Goal: Information Seeking & Learning: Learn about a topic

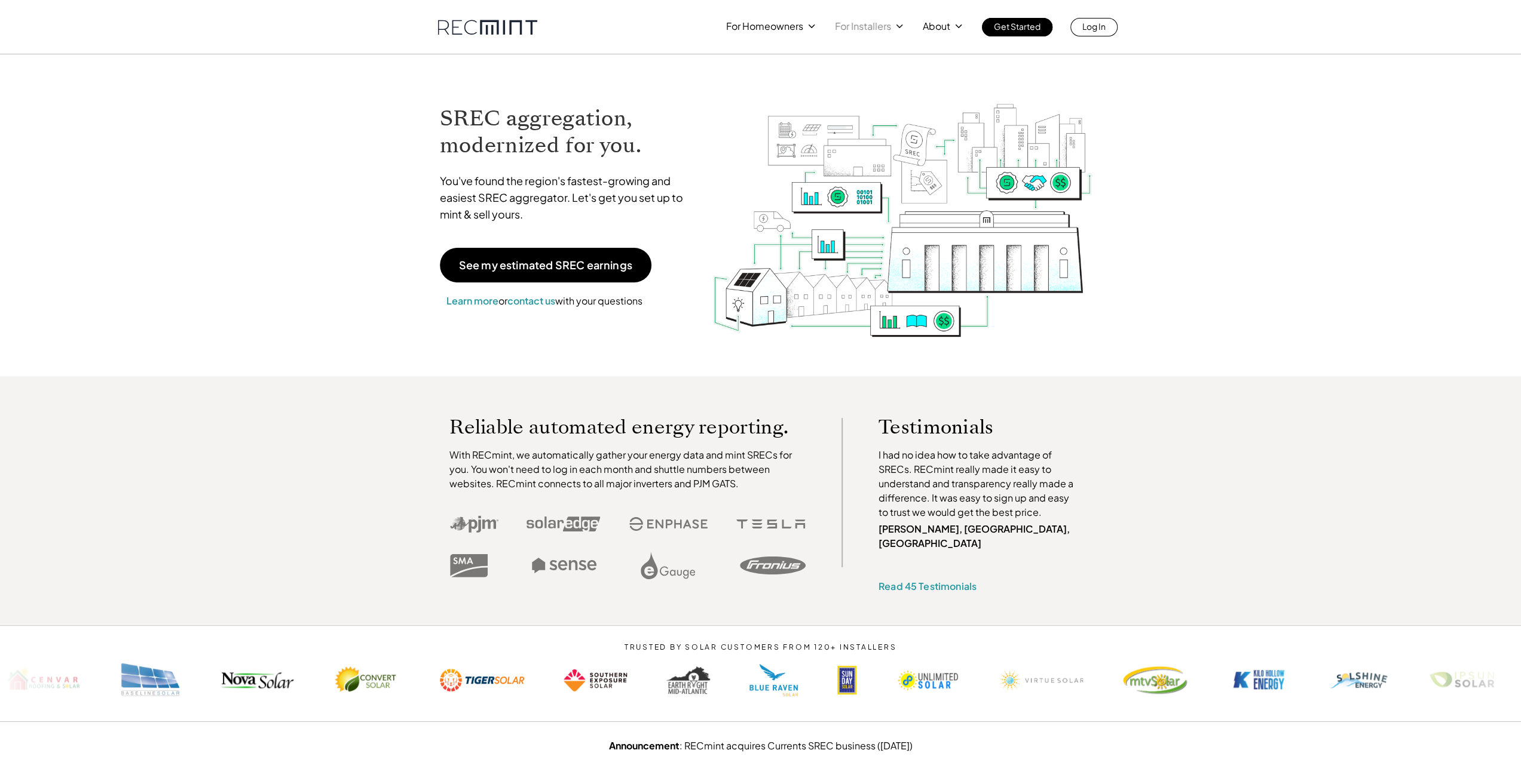
click at [865, 25] on p "For Installers" at bounding box center [863, 26] width 56 height 17
click at [869, 28] on p "For Installers" at bounding box center [863, 26] width 56 height 17
click at [871, 22] on p "For Installers" at bounding box center [863, 26] width 56 height 17
click at [900, 26] on icon at bounding box center [899, 26] width 11 height 11
click at [866, 73] on p "SREC pricing" at bounding box center [865, 74] width 55 height 12
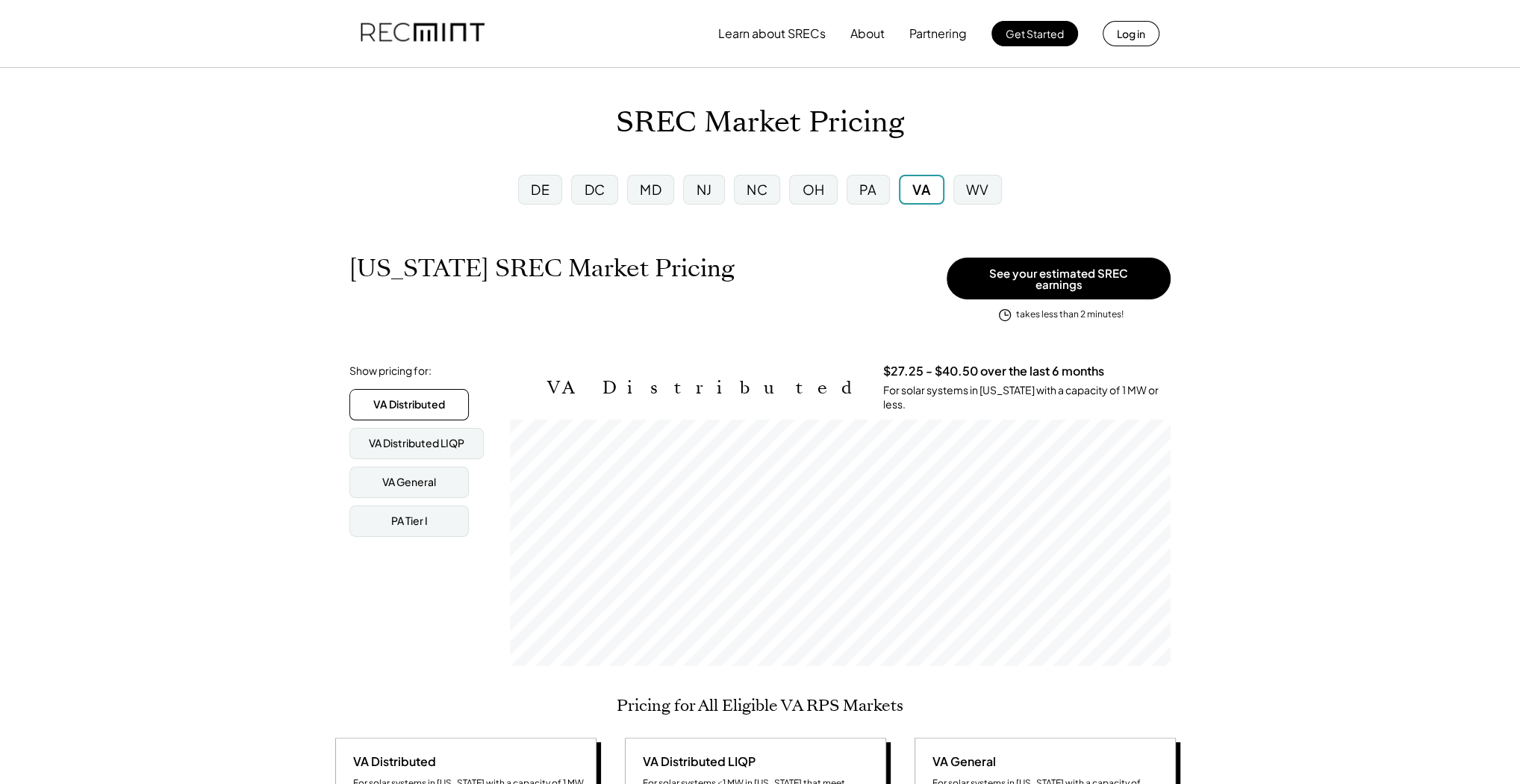
scroll to position [246, 661]
click at [668, 186] on div "MD" at bounding box center [650, 190] width 47 height 30
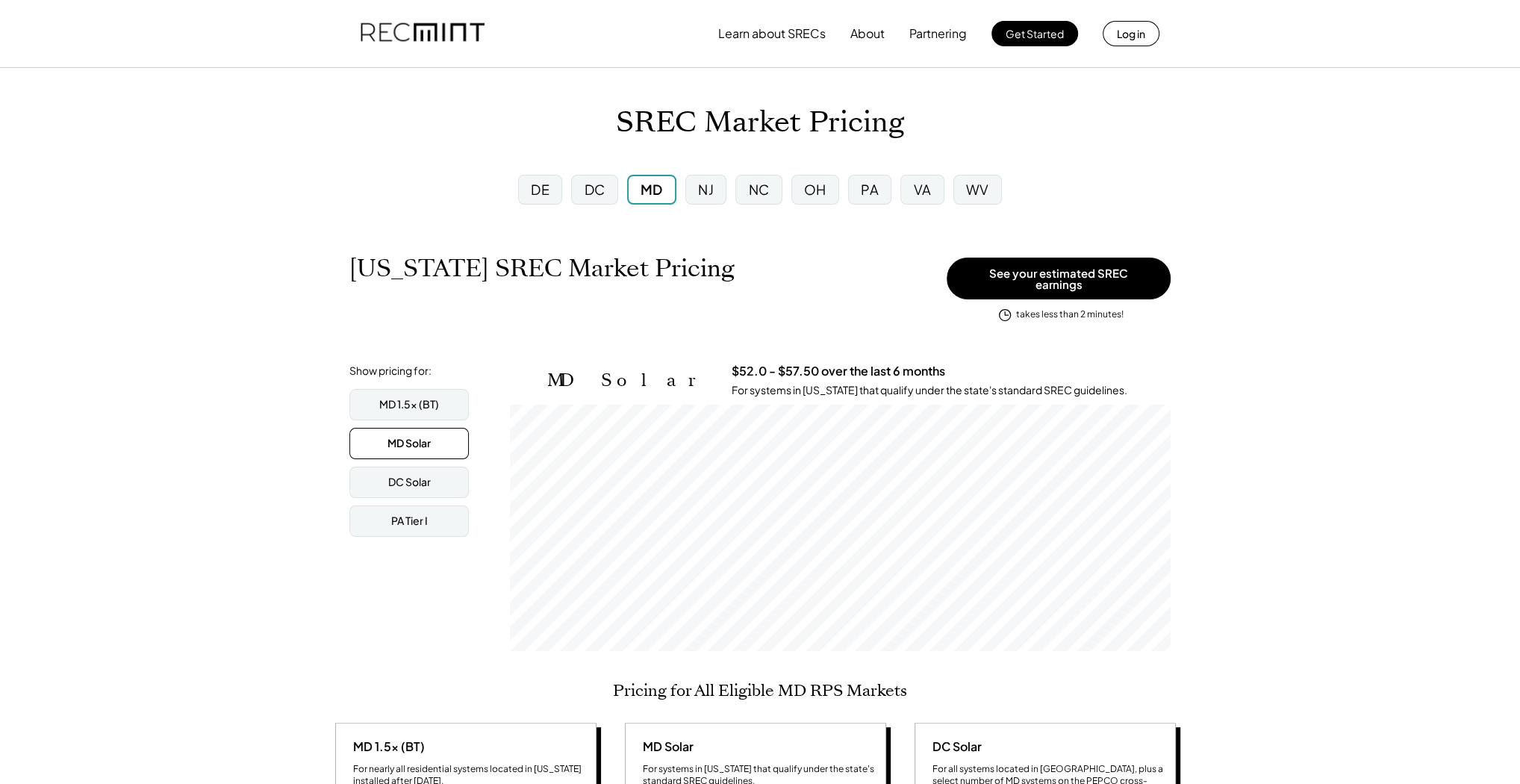
scroll to position [246, 661]
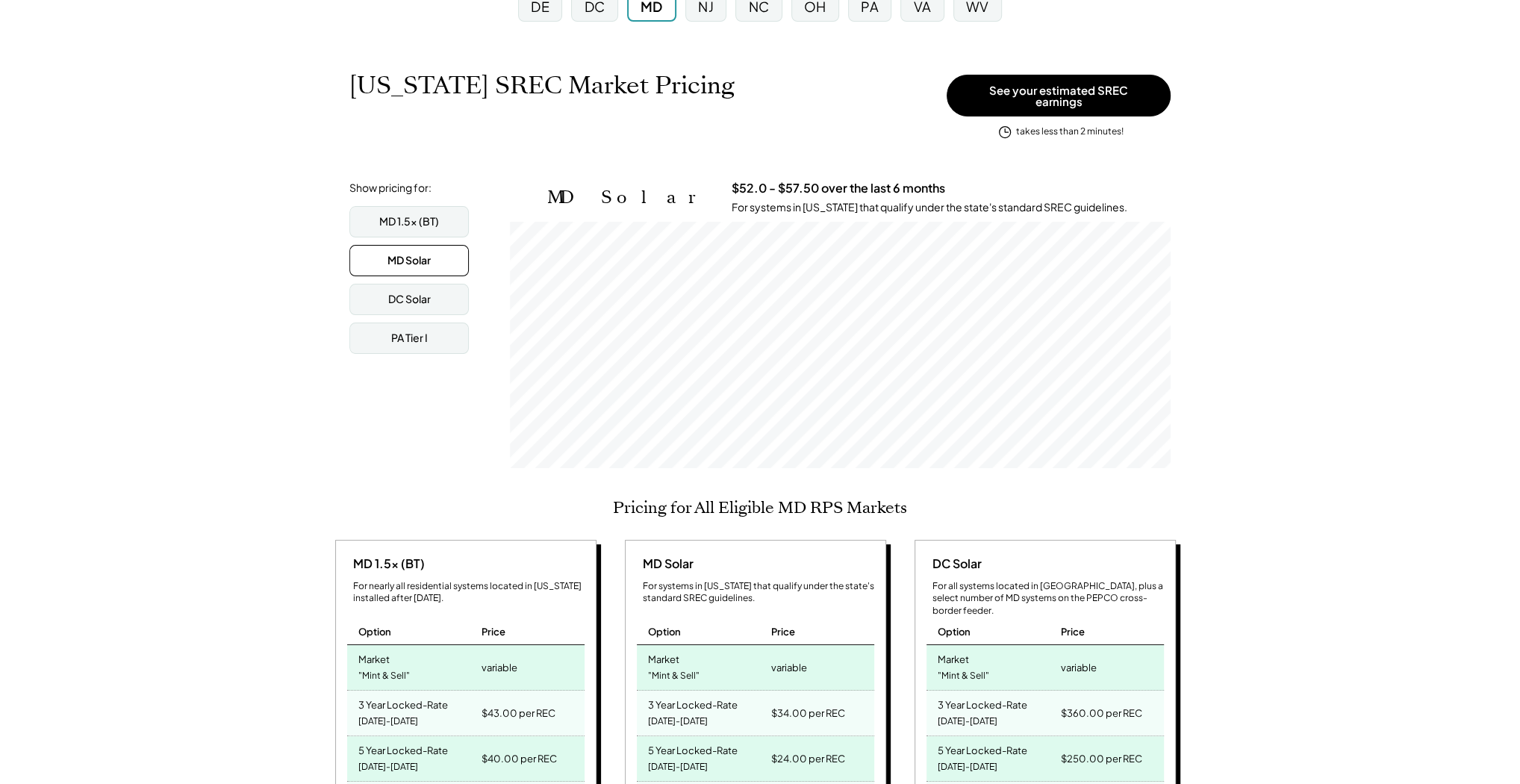
scroll to position [239, 0]
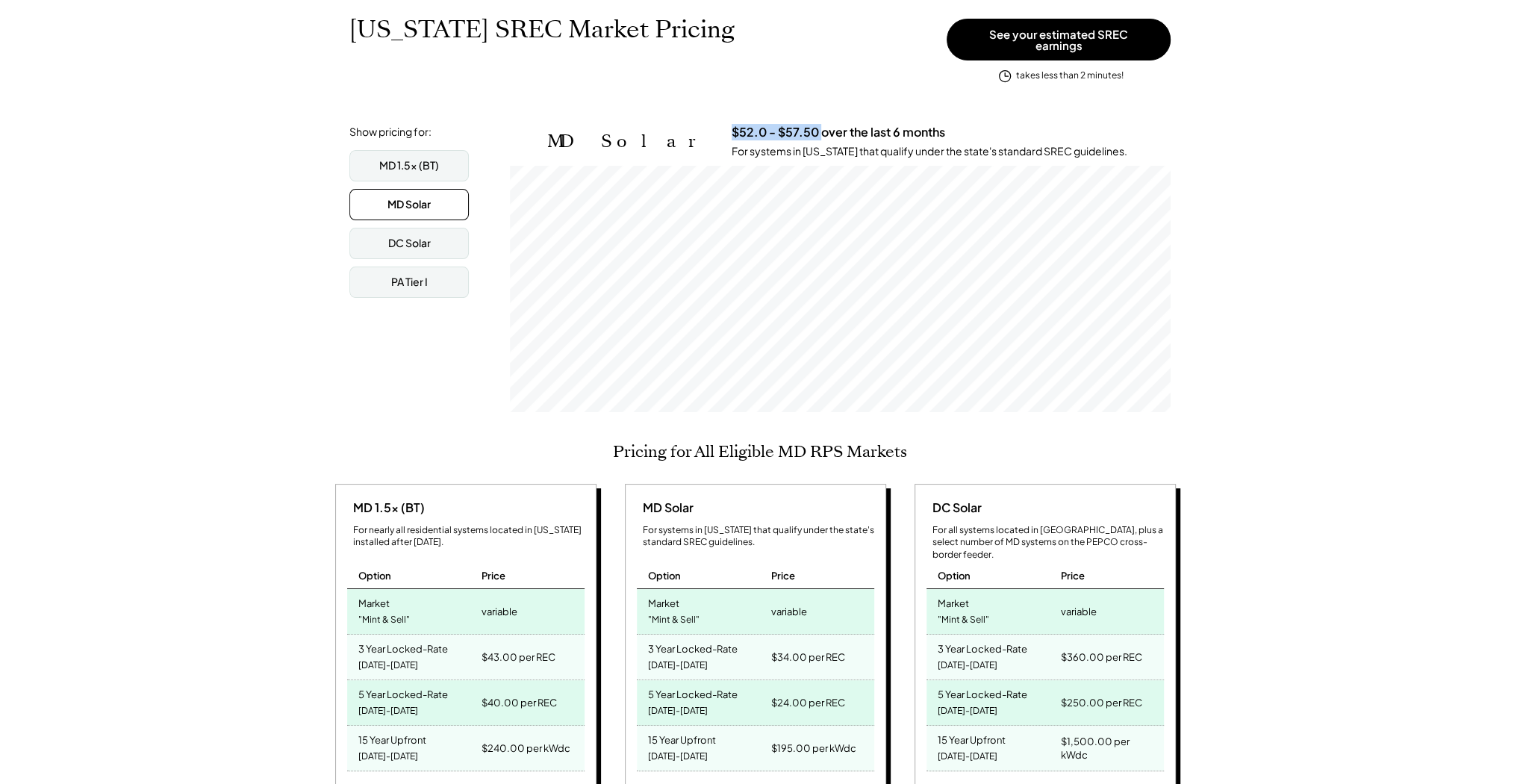
drag, startPoint x: 650, startPoint y: 122, endPoint x: 736, endPoint y: 127, distance: 86.1
click at [736, 127] on h3 "$52.0 - $57.50 over the last 6 months" at bounding box center [838, 132] width 213 height 16
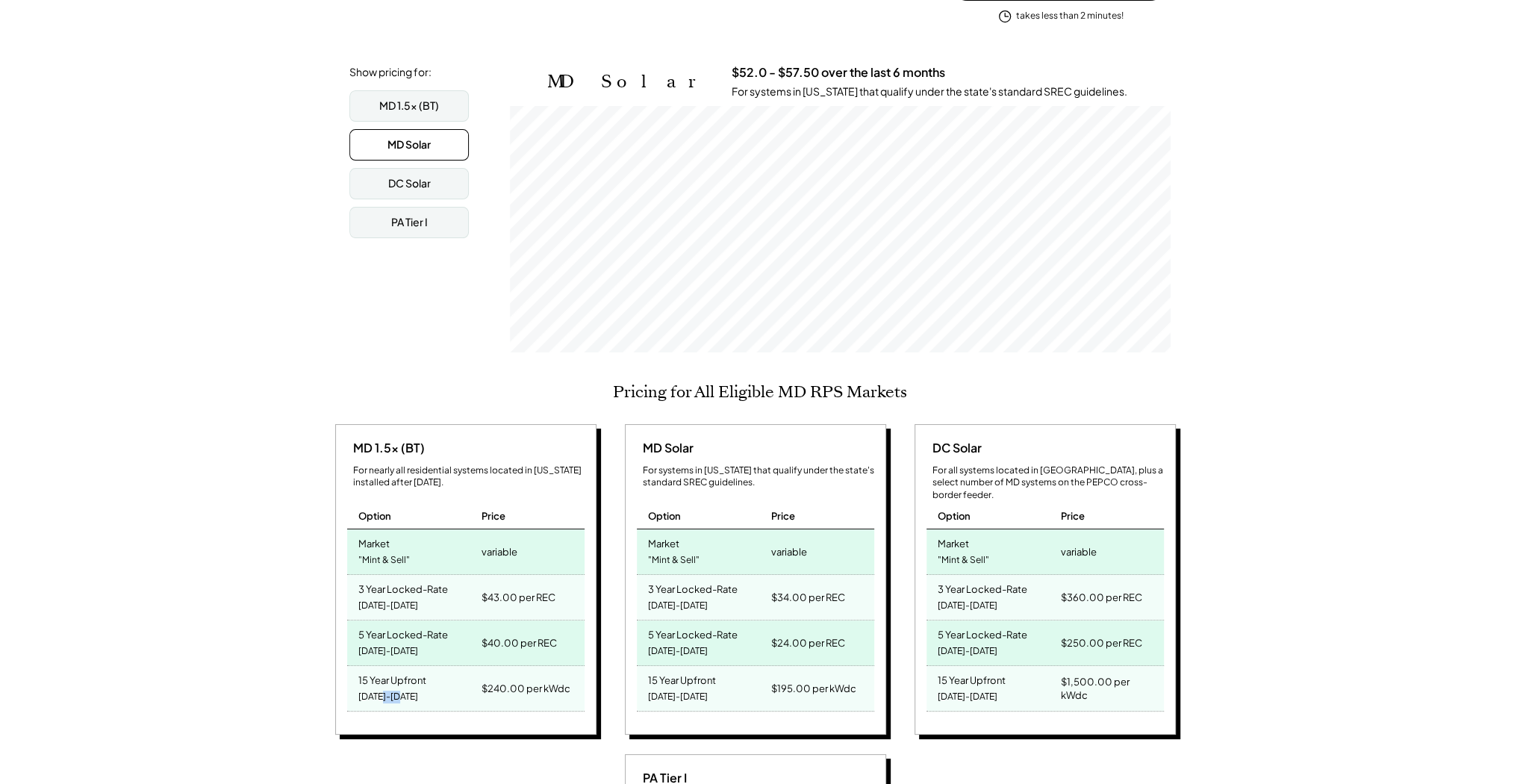
drag, startPoint x: 410, startPoint y: 682, endPoint x: 388, endPoint y: 687, distance: 22.6
click at [388, 687] on div "15 Year Upfront 2025-2039" at bounding box center [412, 688] width 131 height 45
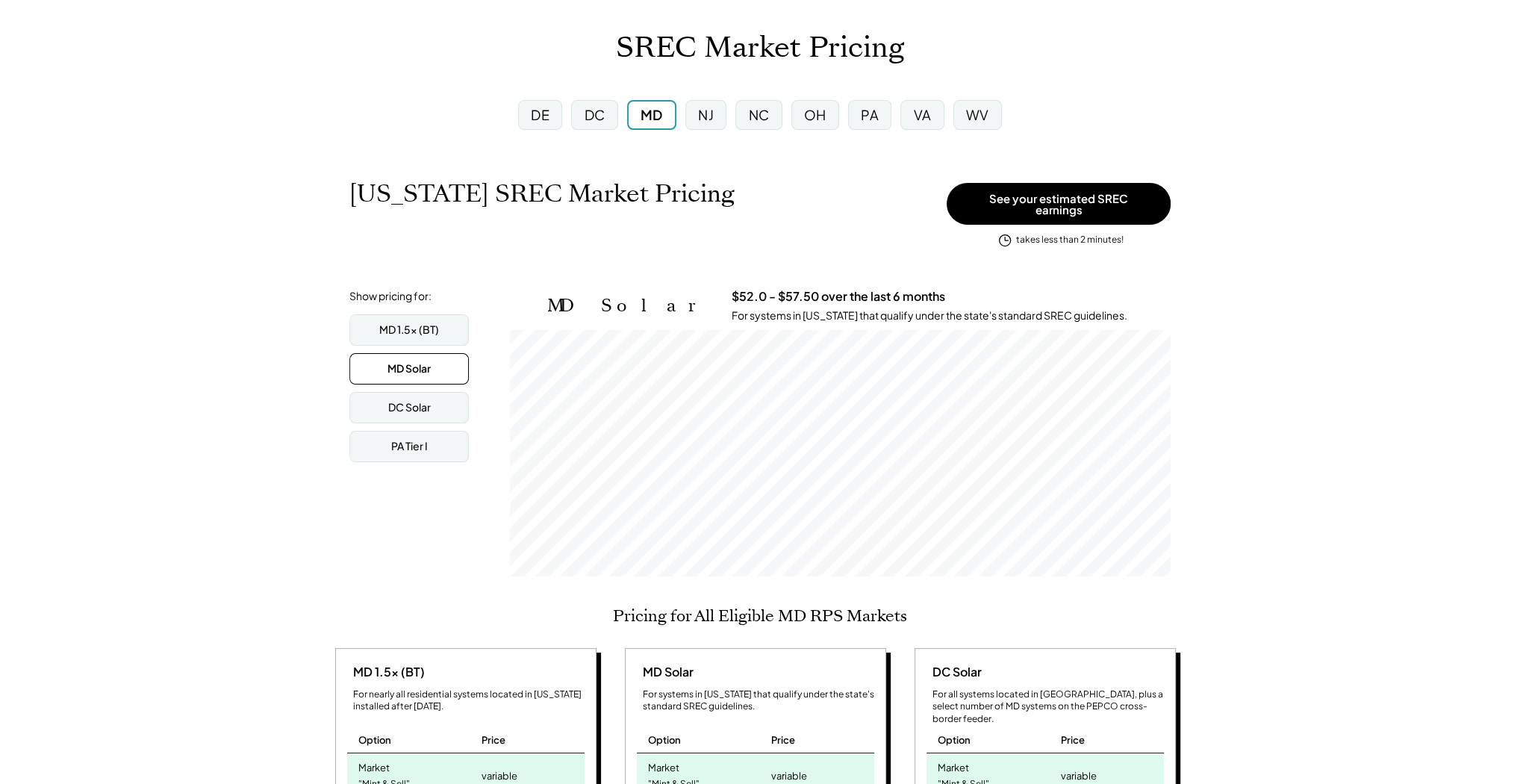
scroll to position [0, 0]
